Goal: Task Accomplishment & Management: Complete application form

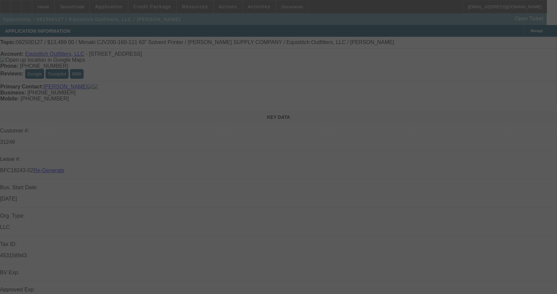
select select "4"
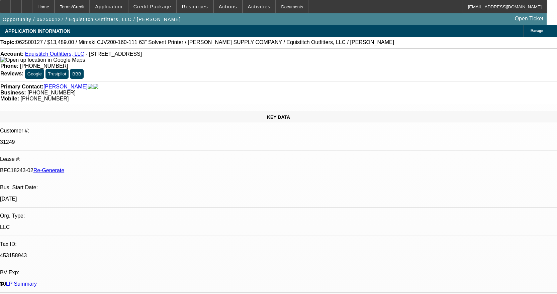
select select "0"
select select "6"
click at [202, 5] on span "Resources" at bounding box center [195, 6] width 26 height 5
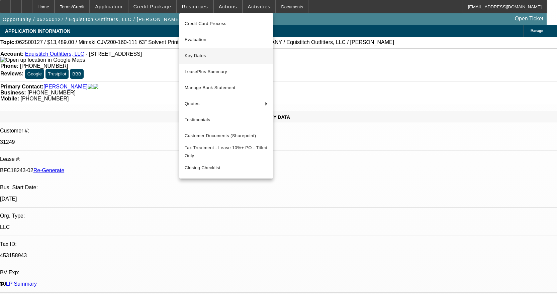
click at [216, 58] on span "Key Dates" at bounding box center [226, 56] width 83 height 8
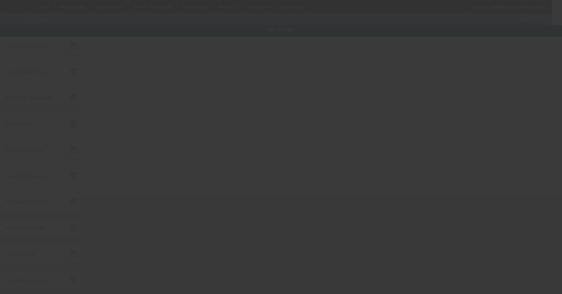
type input "6/5/2025"
type input "6/6/2025"
type input "6/16/2025"
type input "6/6/2025"
type input "6/16/2025"
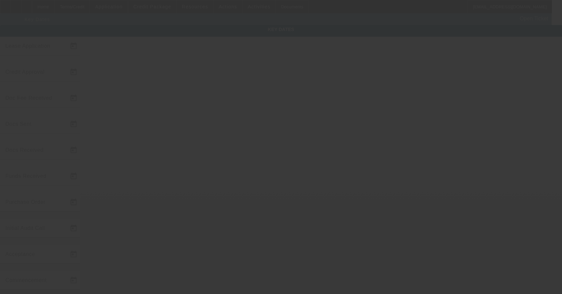
type input "6/16/2025"
type input "7/14/2025"
type input "8/1/2025"
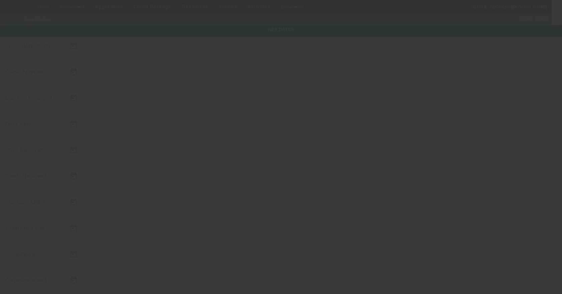
type input "9/1/2025"
type input "8/15/2025"
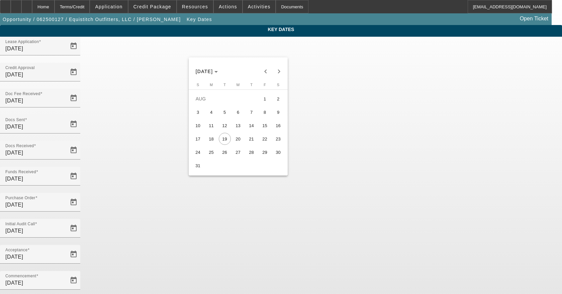
click at [214, 139] on span "18" at bounding box center [211, 139] width 12 height 12
type input "8/18/2025"
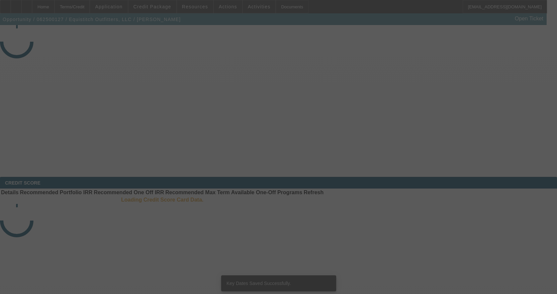
select select "4"
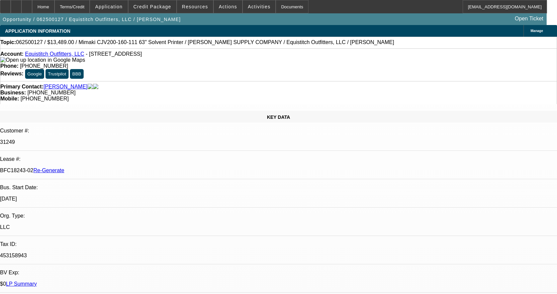
select select "0"
select select "6"
click at [226, 7] on span "Actions" at bounding box center [228, 6] width 18 height 5
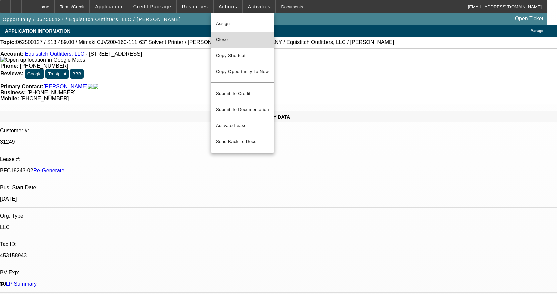
click at [235, 42] on span "Close" at bounding box center [242, 40] width 53 height 8
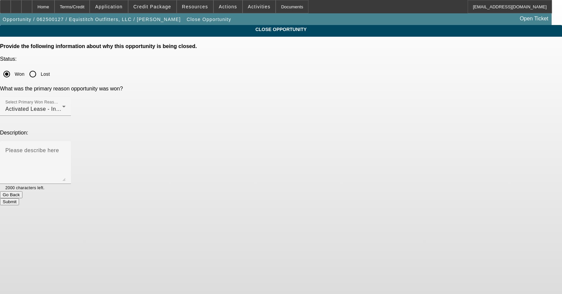
click at [19, 199] on button "Submit" at bounding box center [9, 202] width 19 height 7
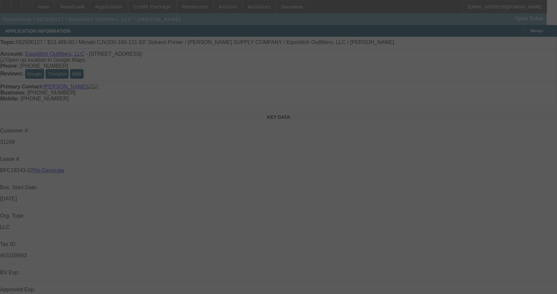
select select "4"
select select "0"
select select "6"
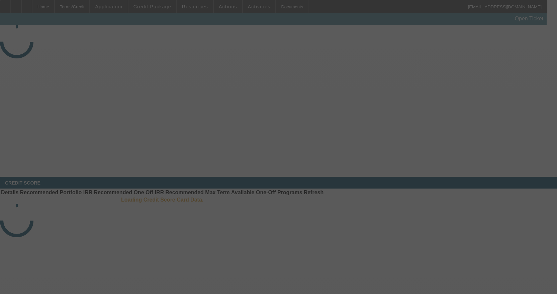
select select "4"
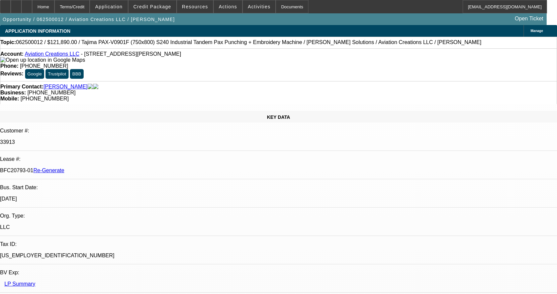
select select "0"
select select "6"
click at [199, 5] on span "Resources" at bounding box center [195, 6] width 26 height 5
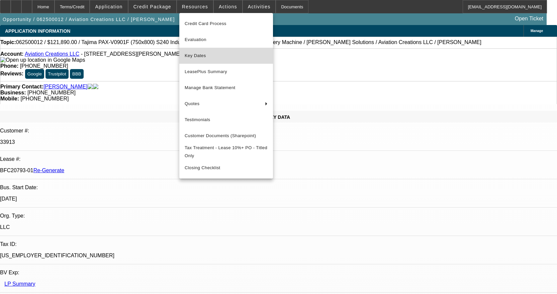
click at [205, 56] on span "Key Dates" at bounding box center [226, 56] width 83 height 8
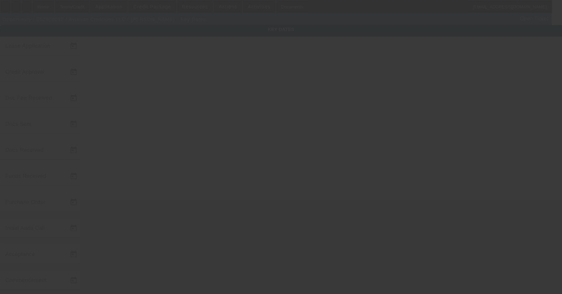
type input "6/2/2025"
type input "6/6/2025"
type input "7/18/2025"
type input "6/10/2025"
type input "7/18/2025"
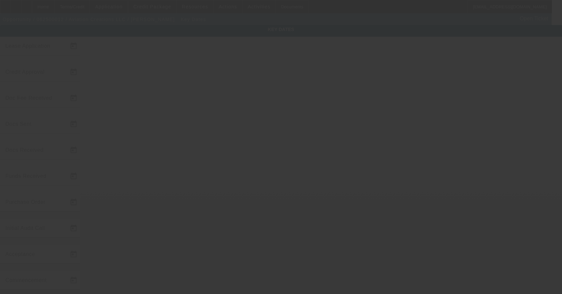
type input "7/18/2025"
type input "8/11/2025"
type input "8/15/2025"
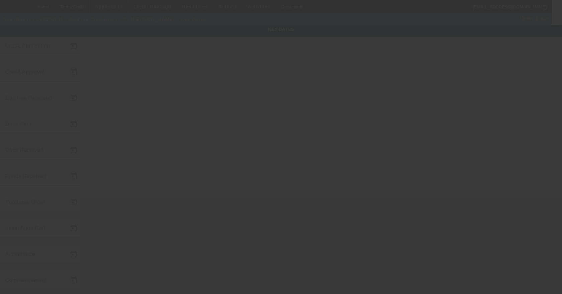
type input "9/15/2025"
type input "8/15/2025"
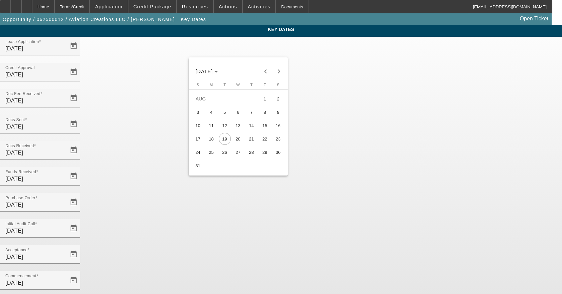
click at [208, 140] on span "18" at bounding box center [211, 139] width 12 height 12
type input "8/18/2025"
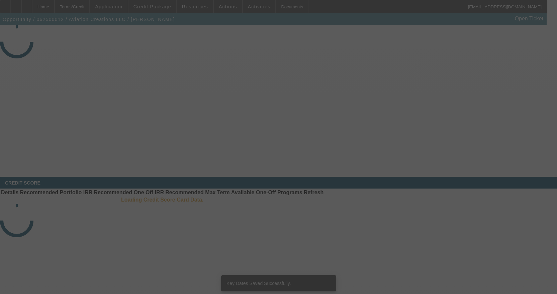
select select "4"
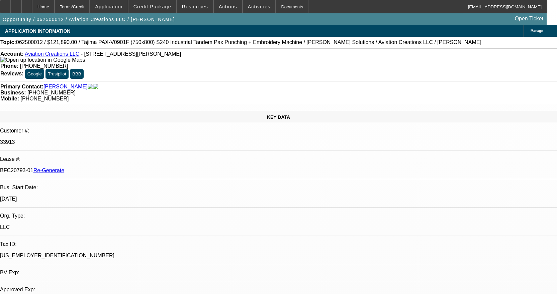
select select "0"
select select "6"
click at [225, 9] on span "Actions" at bounding box center [228, 6] width 18 height 5
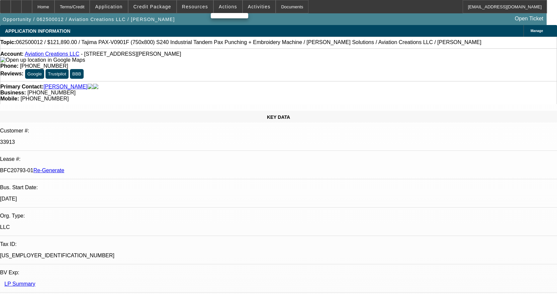
click at [220, 7] on div at bounding box center [278, 147] width 557 height 294
click at [219, 6] on span "Actions" at bounding box center [228, 6] width 18 height 5
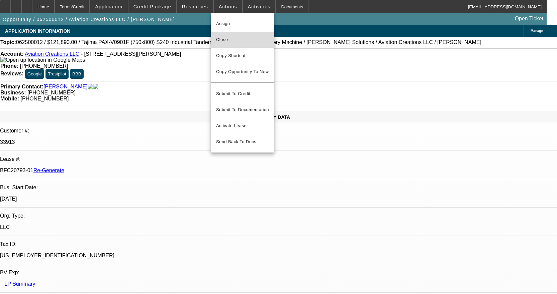
click at [220, 42] on span "Close" at bounding box center [242, 40] width 53 height 8
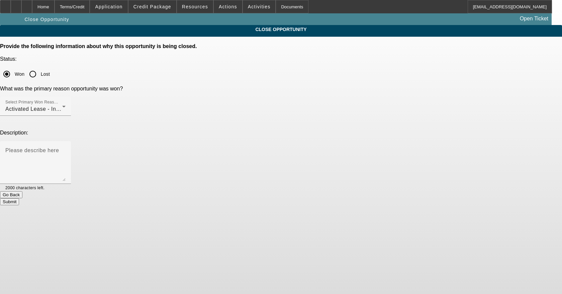
click at [19, 199] on button "Submit" at bounding box center [9, 202] width 19 height 7
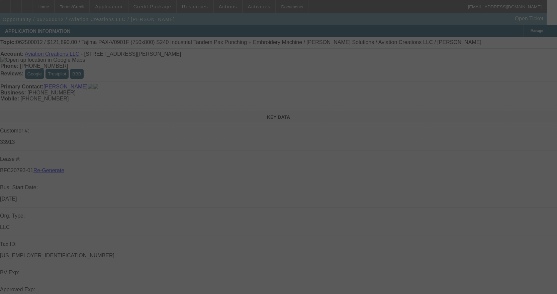
select select "4"
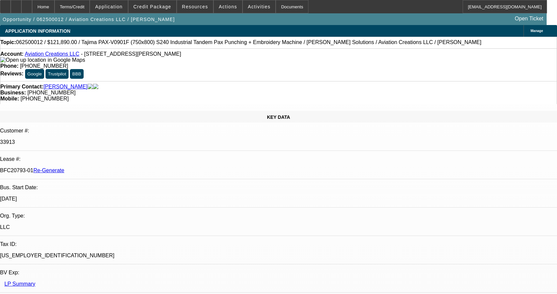
select select "0"
select select "6"
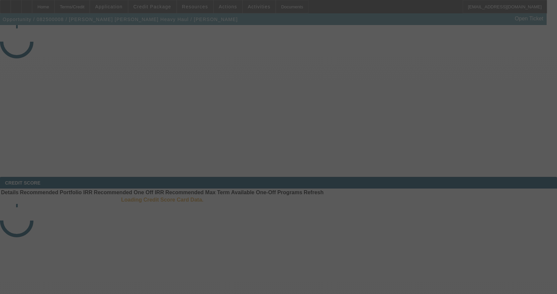
select select "3"
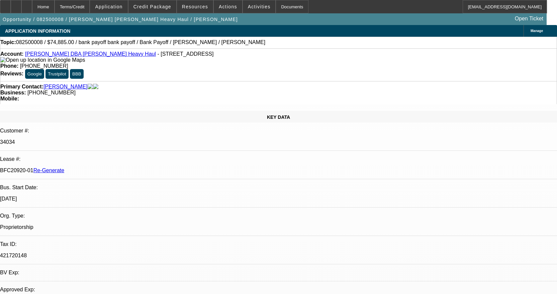
select select "0"
select select "2"
select select "0"
select select "6"
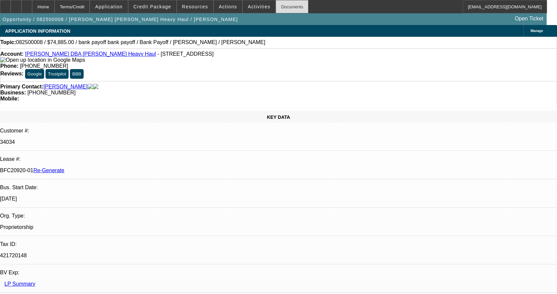
click at [282, 5] on div "Documents" at bounding box center [291, 6] width 33 height 13
click at [164, 5] on span "Credit Package" at bounding box center [152, 6] width 38 height 5
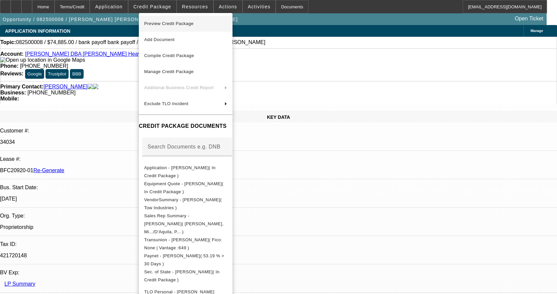
click at [177, 19] on button "Preview Credit Package" at bounding box center [186, 24] width 94 height 16
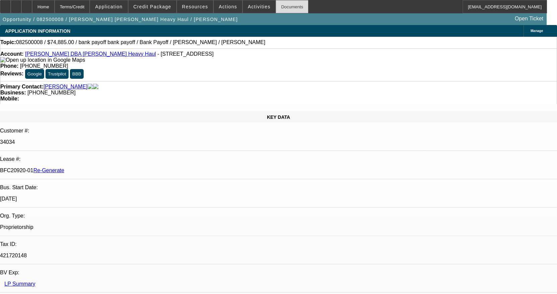
click at [282, 7] on div "Documents" at bounding box center [291, 6] width 33 height 13
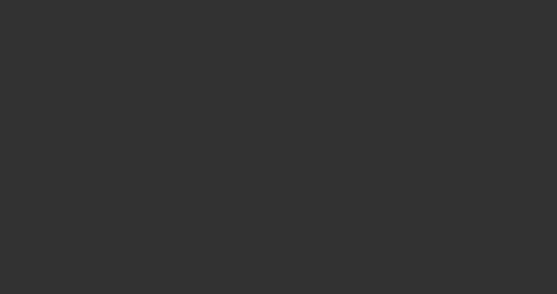
select select "3"
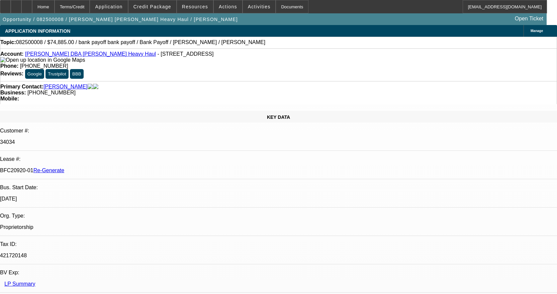
select select "0"
select select "2"
select select "0"
select select "6"
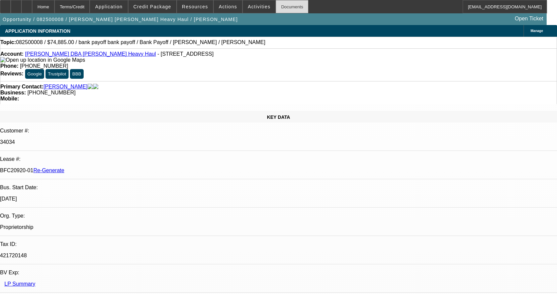
click at [286, 5] on div "Documents" at bounding box center [291, 6] width 33 height 13
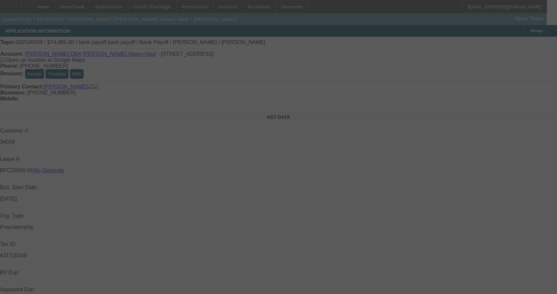
select select "3"
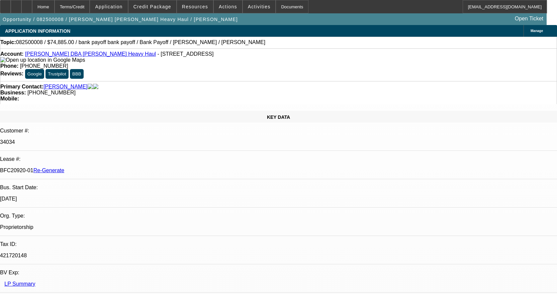
select select "0"
select select "2"
select select "0"
select select "6"
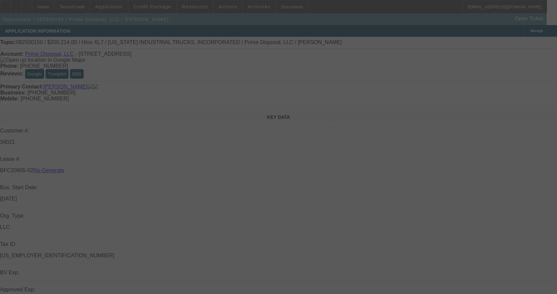
select select "3"
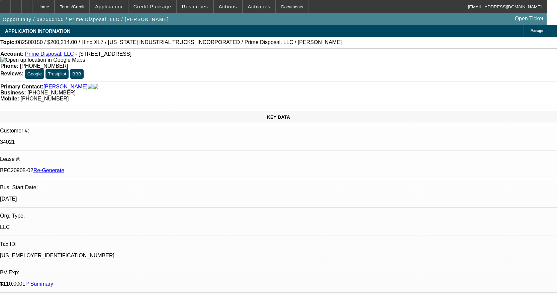
select select "0.1"
select select "0"
select select "6"
click at [228, 2] on span at bounding box center [228, 7] width 28 height 16
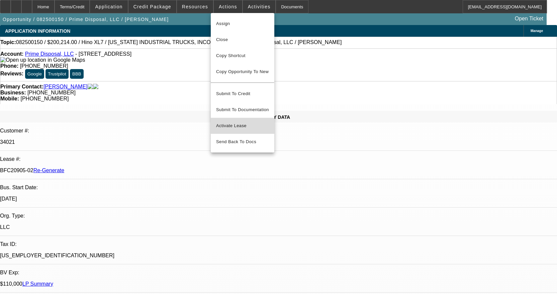
click at [244, 122] on span "Activate Lease" at bounding box center [242, 126] width 53 height 8
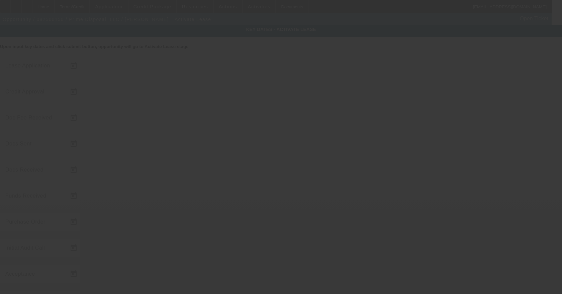
type input "8/6/2025"
type input "8/13/2025"
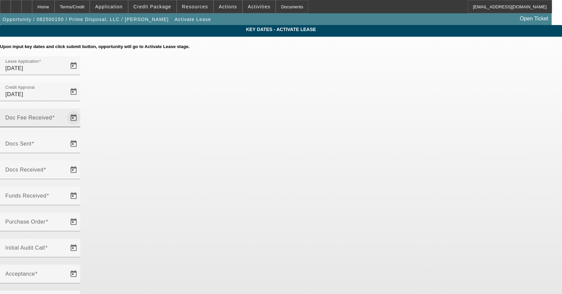
click at [82, 110] on span "Open calendar" at bounding box center [74, 118] width 16 height 16
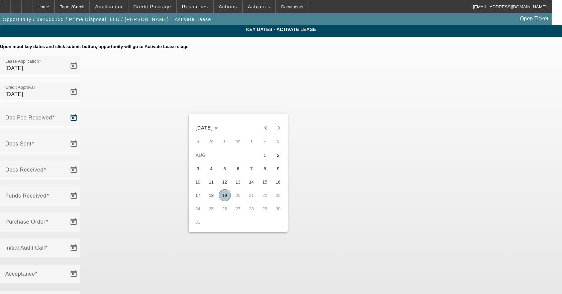
click at [222, 198] on span "19" at bounding box center [225, 196] width 12 height 12
type input "8/19/2025"
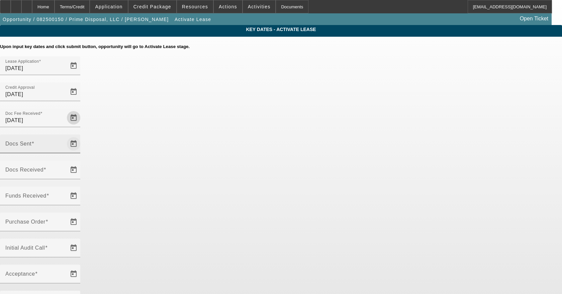
click at [82, 136] on span "Open calendar" at bounding box center [74, 144] width 16 height 16
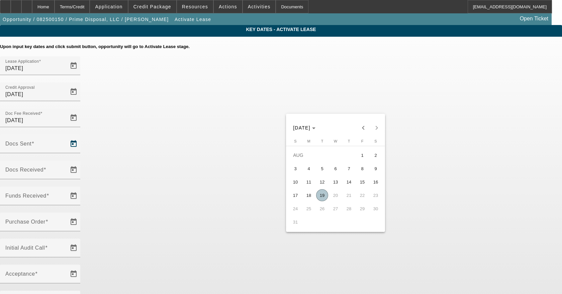
click at [338, 188] on span "13" at bounding box center [335, 182] width 12 height 12
type input "8/13/2025"
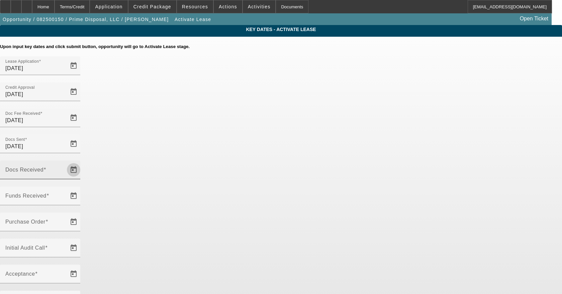
click at [82, 162] on span "Open calendar" at bounding box center [74, 170] width 16 height 16
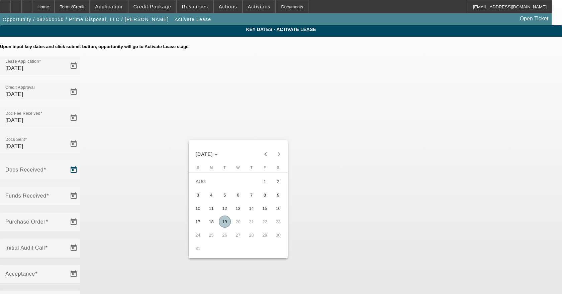
click at [225, 225] on span "19" at bounding box center [225, 222] width 12 height 12
type input "8/19/2025"
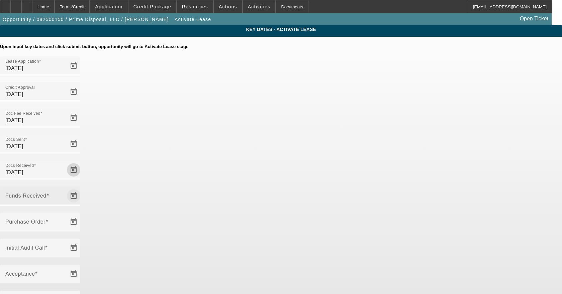
click at [82, 188] on span "Open calendar" at bounding box center [74, 196] width 16 height 16
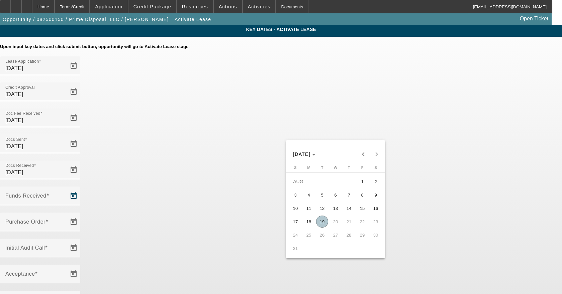
click at [323, 222] on span "19" at bounding box center [322, 222] width 12 height 12
type input "8/19/2025"
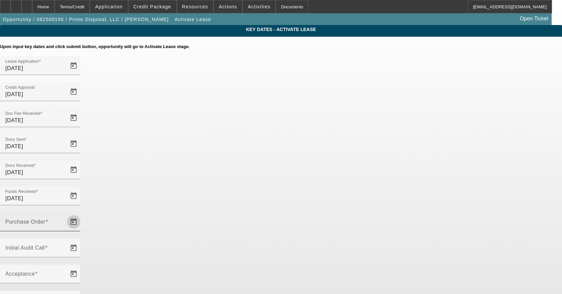
click at [82, 214] on span "Open calendar" at bounding box center [74, 222] width 16 height 16
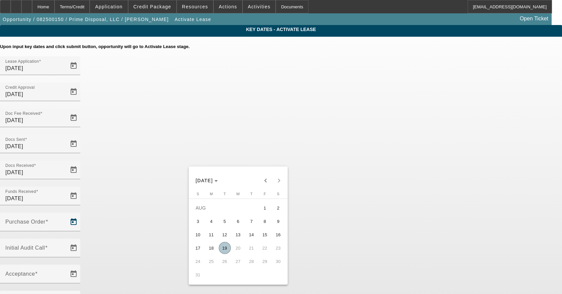
click at [226, 249] on span "19" at bounding box center [225, 248] width 12 height 12
type input "8/19/2025"
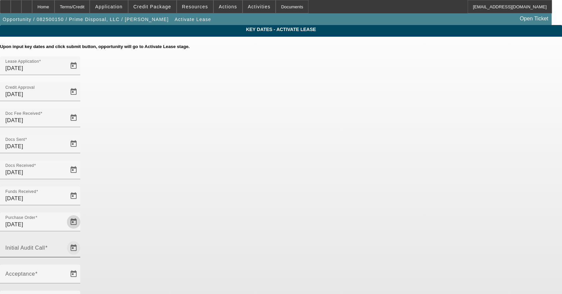
click at [82, 240] on span "Open calendar" at bounding box center [74, 248] width 16 height 16
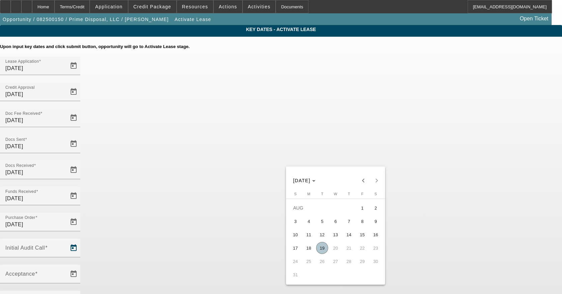
click at [318, 251] on span "19" at bounding box center [322, 248] width 12 height 12
type input "8/19/2025"
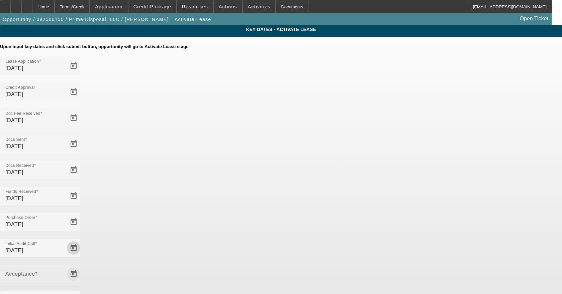
click at [82, 266] on span "Open calendar" at bounding box center [74, 274] width 16 height 16
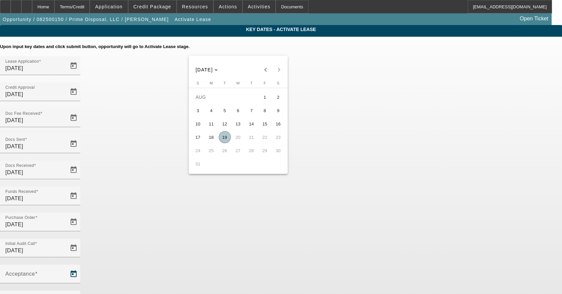
click at [224, 143] on span "19" at bounding box center [225, 137] width 12 height 12
type input "8/19/2025"
type input "9/1/2025"
type input "10/1/2025"
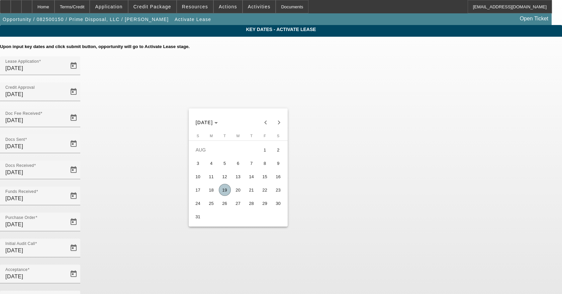
click at [226, 193] on span "19" at bounding box center [225, 190] width 12 height 12
type input "8/19/2025"
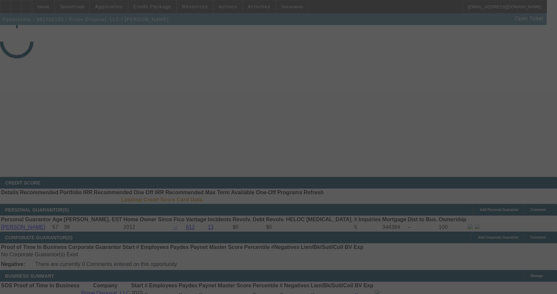
select select "4"
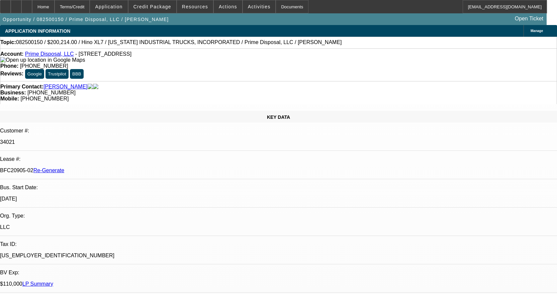
select select "0.1"
select select "0"
select select "6"
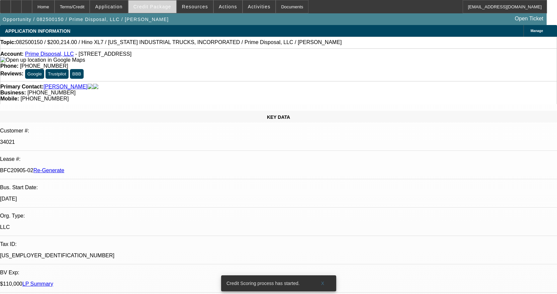
click at [174, 7] on span at bounding box center [152, 7] width 48 height 16
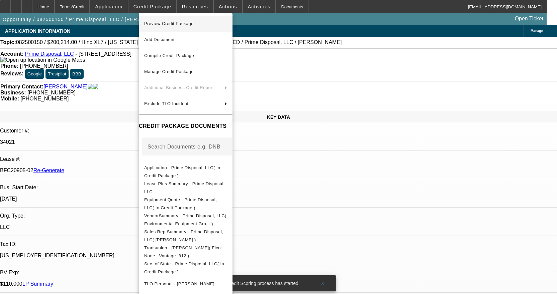
click at [172, 21] on span "Preview Credit Package" at bounding box center [168, 23] width 49 height 5
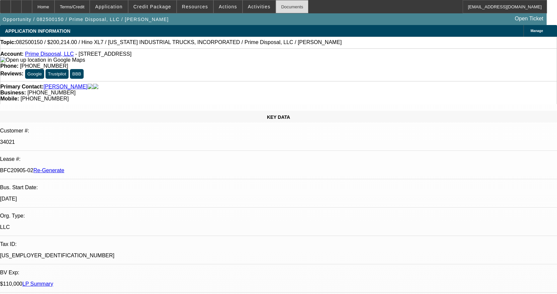
click at [289, 6] on div "Documents" at bounding box center [291, 6] width 33 height 13
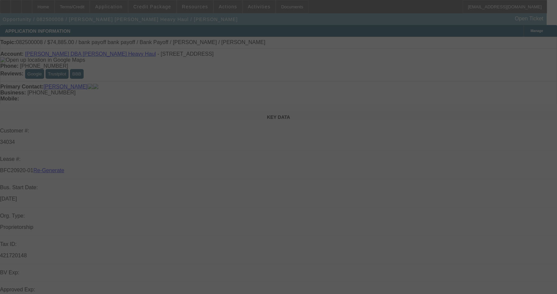
select select "3"
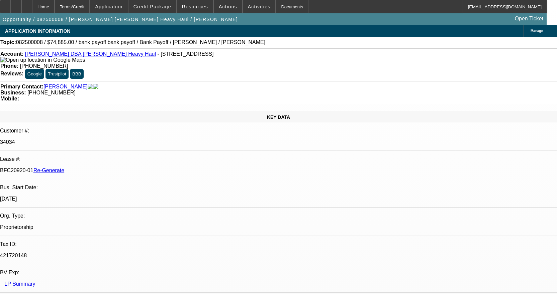
select select "0"
select select "2"
select select "0"
select select "6"
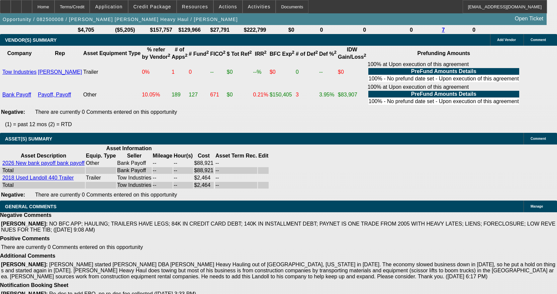
scroll to position [1471, 0]
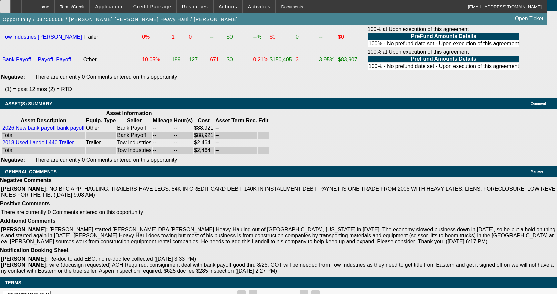
click at [11, 4] on div at bounding box center [5, 6] width 11 height 13
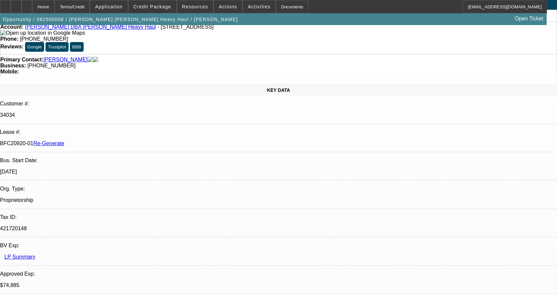
scroll to position [0, 0]
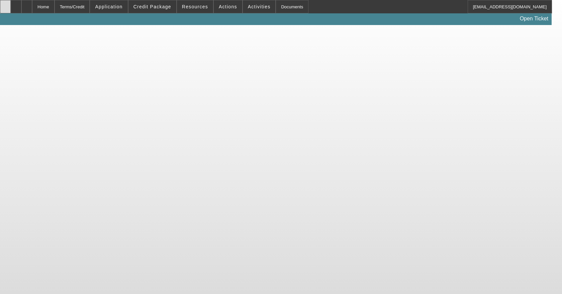
click at [10, 9] on div at bounding box center [5, 6] width 11 height 13
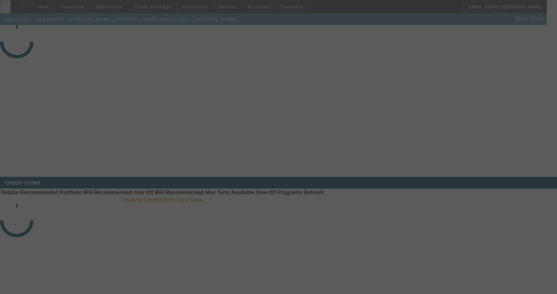
select select "3"
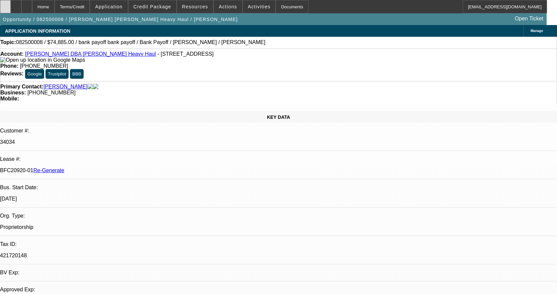
select select "0"
select select "2"
select select "0"
select select "6"
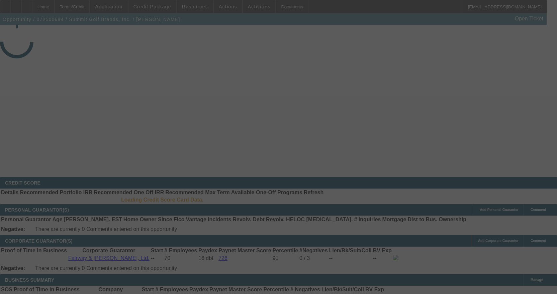
select select "3"
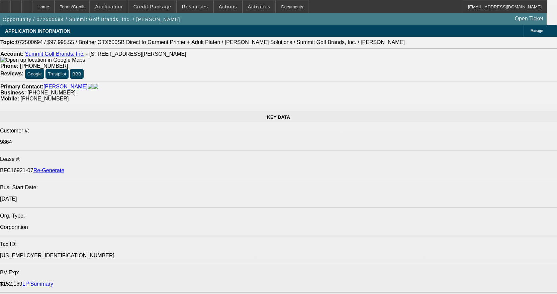
select select "0"
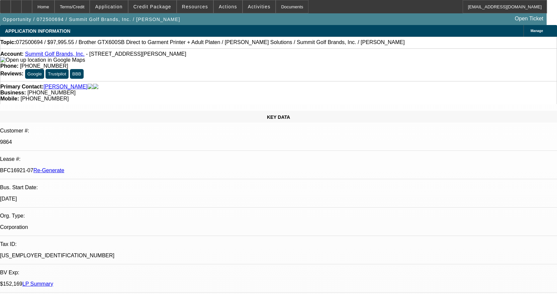
select select "0"
select select "0.1"
select select "4"
click at [283, 8] on div "Documents" at bounding box center [291, 6] width 33 height 13
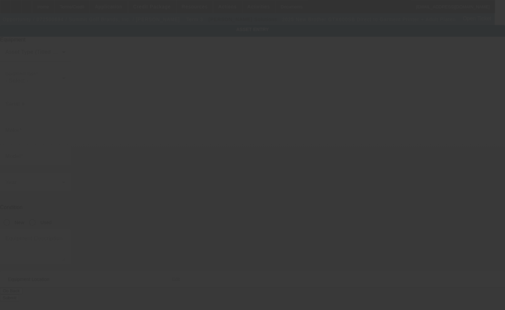
type input "Brother"
type input "GTX600SB Direct to Garment Printer + Adult Platen"
radio input "true"
type textarea "with (2) Oversized Platen 16"x18", (2) Grip Kit: Oversized (4"-15" Grippers), (…"
type input "[STREET_ADDRESS]"
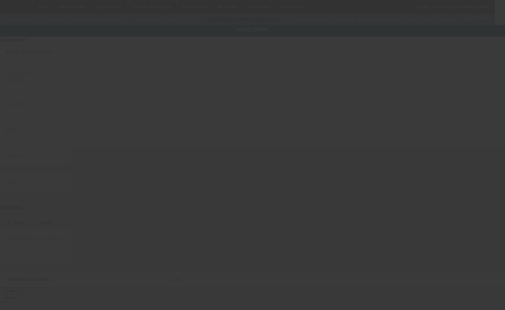
type input "Barneveld"
type input "53507"
type input "[US_STATE]"
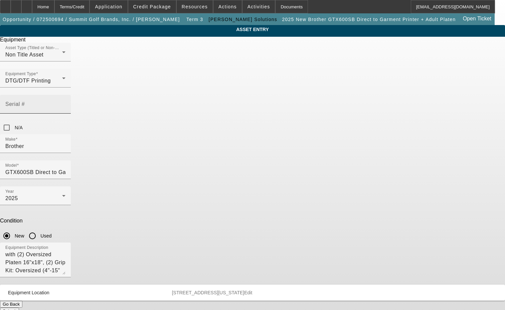
click at [66, 100] on div "Serial #" at bounding box center [35, 104] width 60 height 19
type input "K4957418"
click at [19, 308] on button "Submit" at bounding box center [9, 311] width 19 height 7
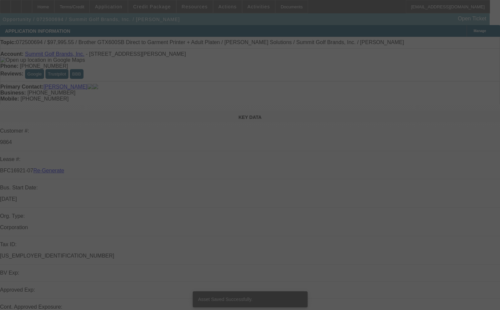
select select "3"
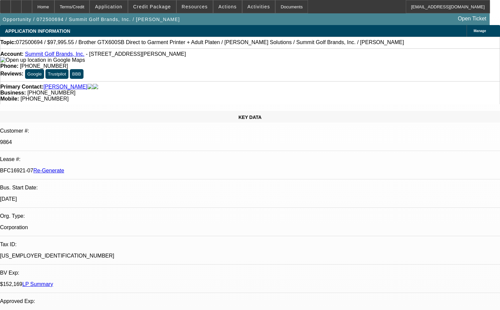
select select "0"
select select "0.1"
select select "4"
